Goal: Task Accomplishment & Management: Complete application form

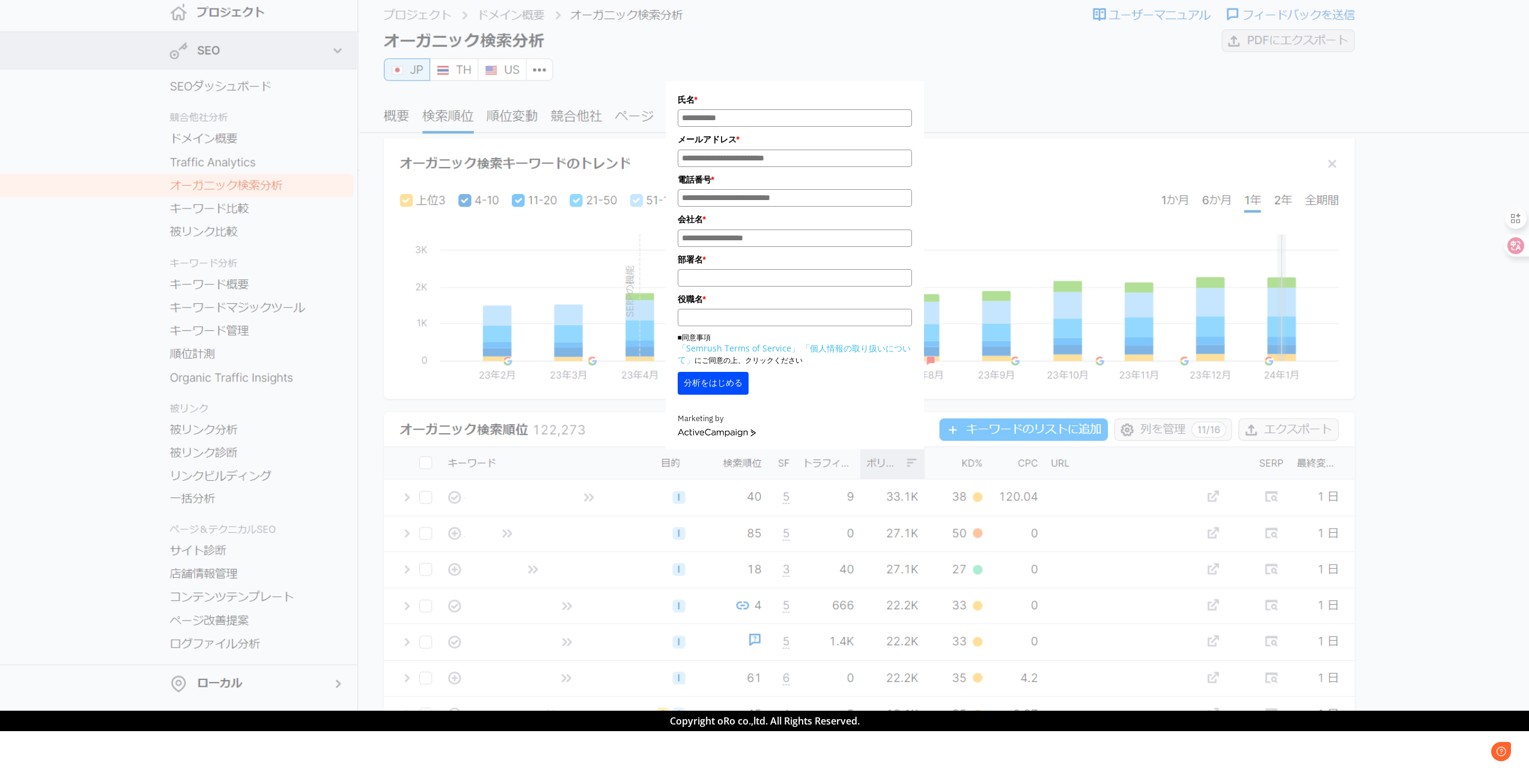
click at [830, 416] on form "氏名 * メールアドレス * 電話番号 * 会社名 * * *" at bounding box center [795, 265] width 258 height 368
click at [762, 471] on section "氏名 * メールアドレス * 電話番号 * 会社名 * * *" at bounding box center [764, 355] width 1529 height 711
click at [1460, 272] on div "氏名 * メールアドレス * 電話番号 * 会社名 * *" at bounding box center [796, 228] width 1352 height 444
